Goal: Information Seeking & Learning: Learn about a topic

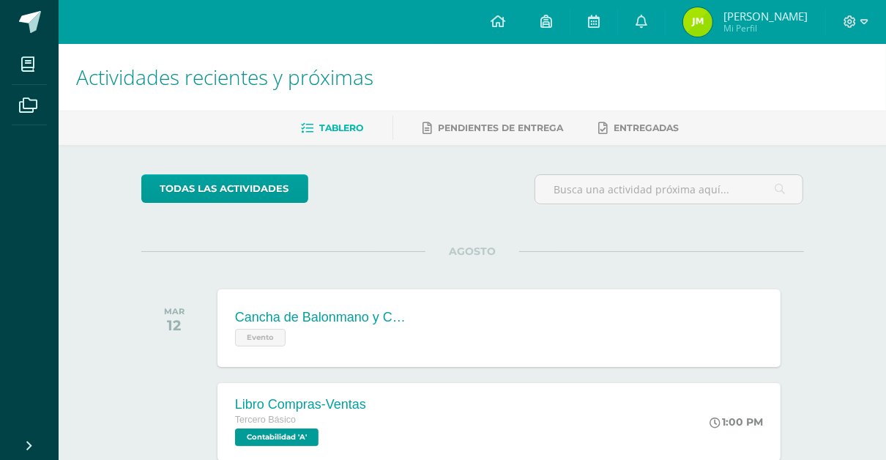
click at [498, 270] on div "AGOSTO [DATE] Cancha de Balonmano y Contenido Evento Cancha de Balonmano y Cont…" at bounding box center [472, 310] width 662 height 118
click at [642, 272] on div "AGOSTO [DATE] Cancha de Balonmano y Contenido Evento Cancha de Balonmano y Cont…" at bounding box center [472, 310] width 662 height 118
click at [437, 206] on div "todas las Actividades" at bounding box center [472, 195] width 674 height 42
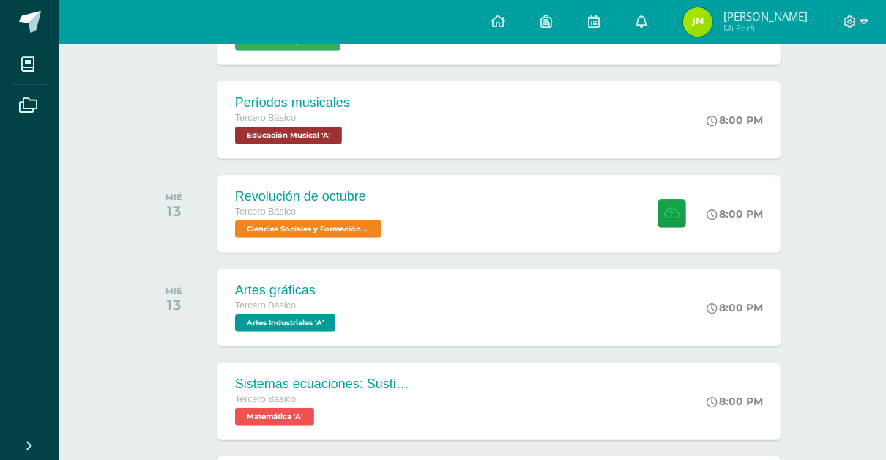
scroll to position [700, 0]
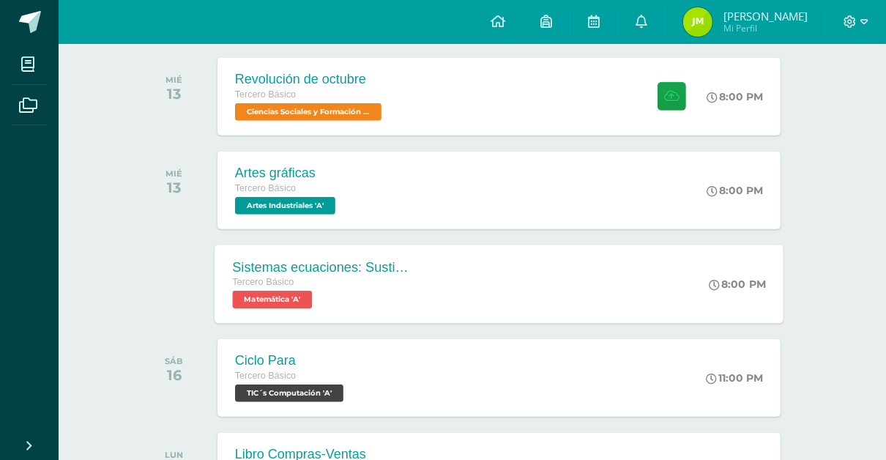
click at [489, 274] on div "Sistemas ecuaciones: Sustitución e igualación Tercero Básico Matemática 'A' 8:0…" at bounding box center [498, 283] width 569 height 78
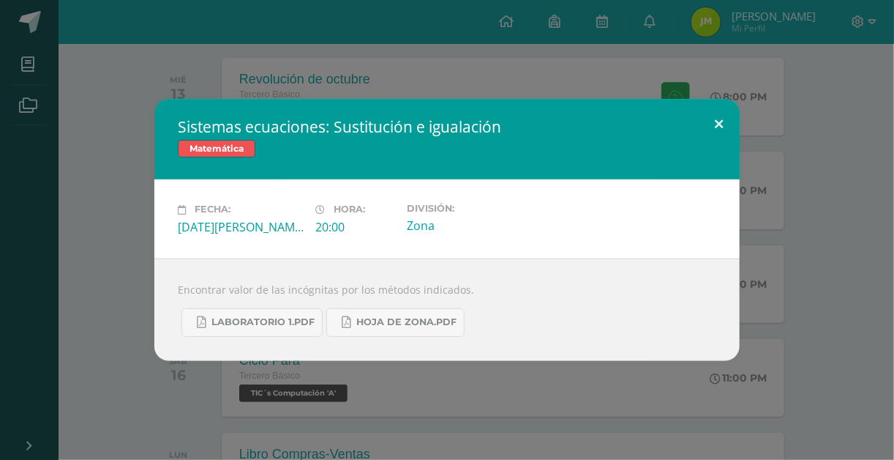
click at [720, 123] on button at bounding box center [719, 124] width 42 height 50
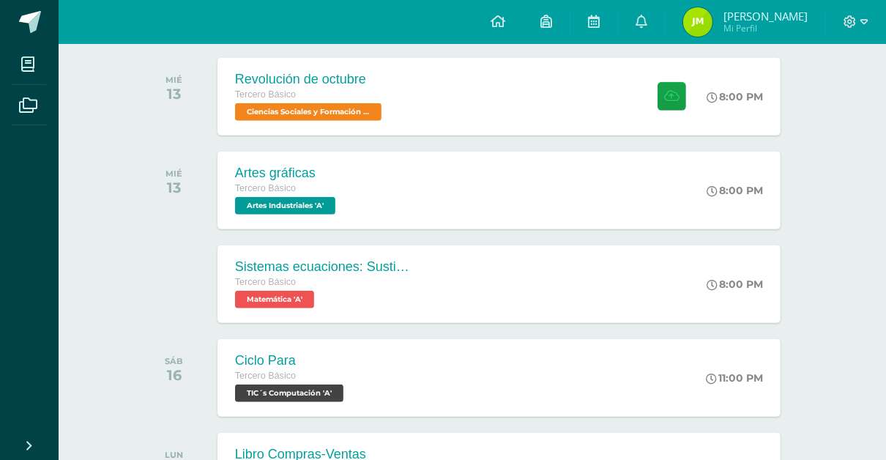
drag, startPoint x: 201, startPoint y: 236, endPoint x: 397, endPoint y: 337, distance: 220.0
